Goal: Check status: Check status

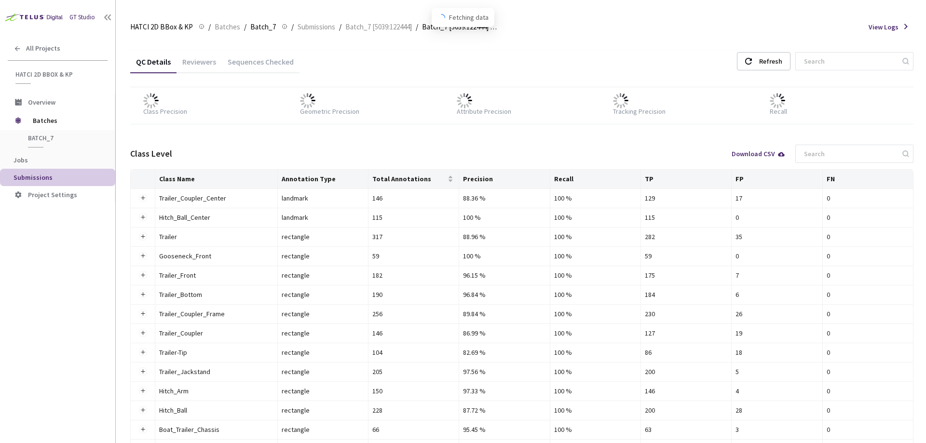
click at [61, 178] on span "Submissions" at bounding box center [61, 178] width 94 height 8
click at [46, 97] on li "Overview" at bounding box center [57, 102] width 115 height 17
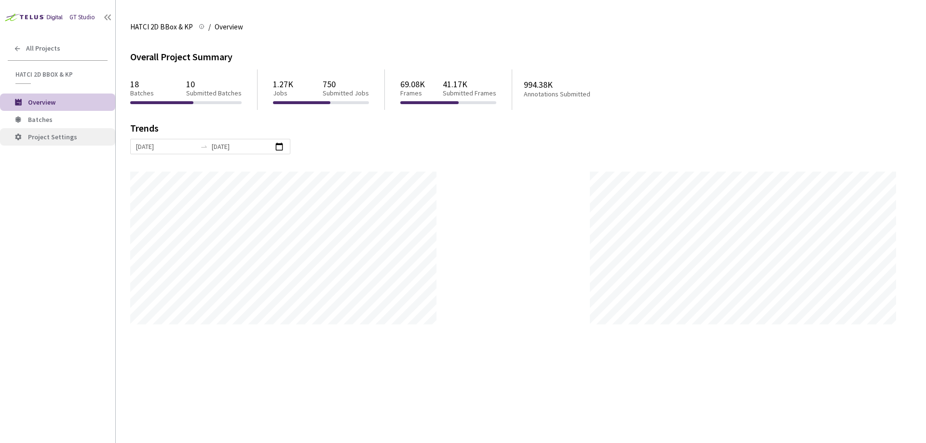
scroll to position [443, 926]
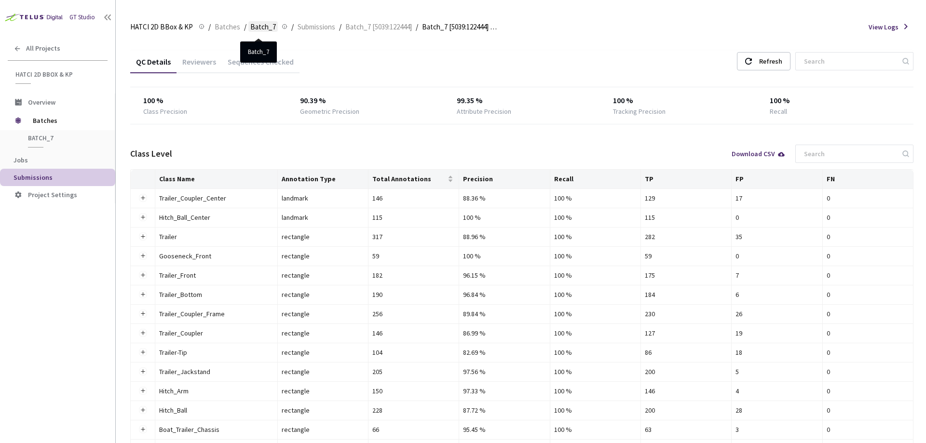
click at [263, 24] on span "Batch_7" at bounding box center [263, 27] width 26 height 12
click at [306, 29] on span "Submissions" at bounding box center [317, 27] width 38 height 12
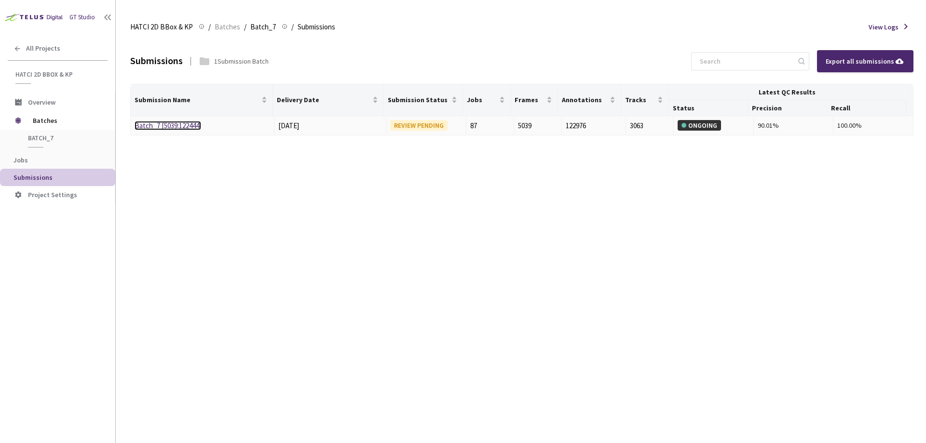
click at [181, 130] on link "Batch_7 [5039:122444]" at bounding box center [168, 125] width 67 height 9
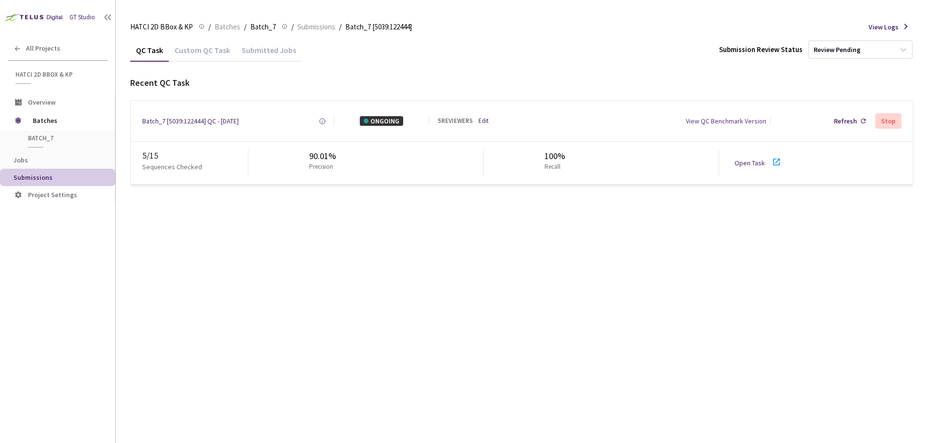
click at [778, 164] on icon at bounding box center [777, 162] width 12 height 12
